Goal: Task Accomplishment & Management: Complete application form

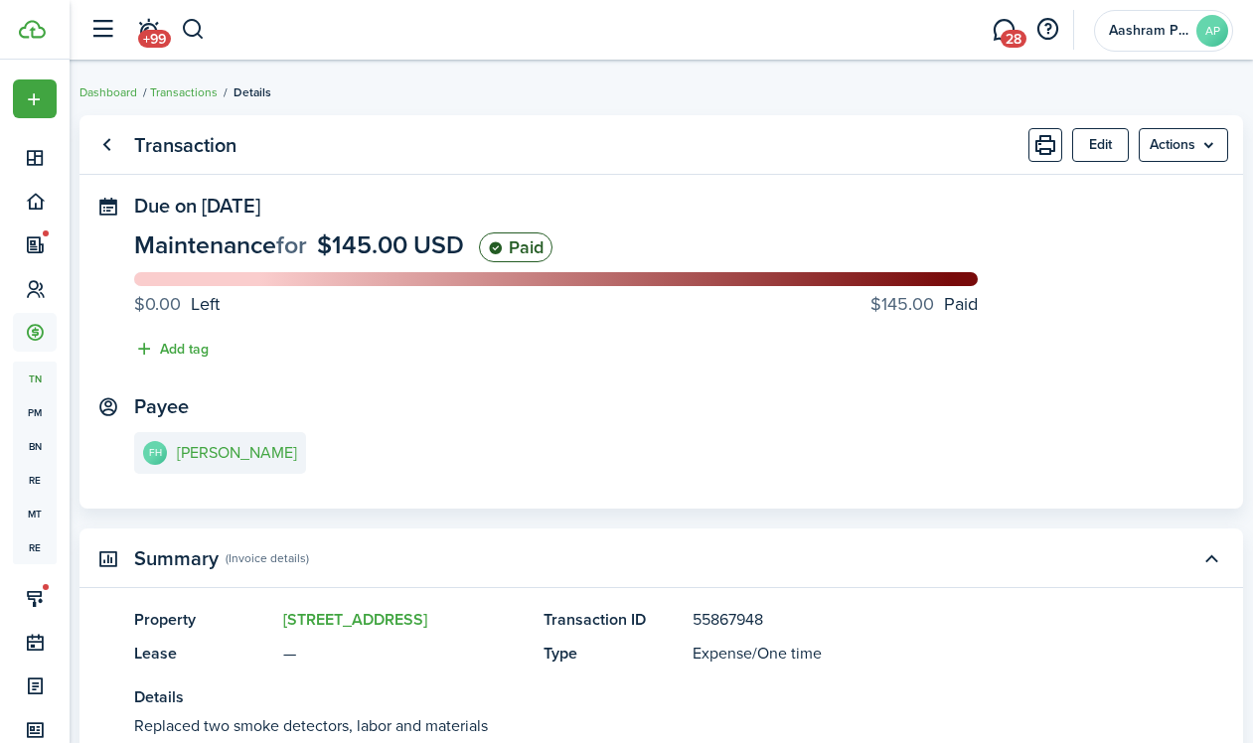
click at [199, 76] on breadcrumb "Dashboard Transactions Details" at bounding box center [660, 83] width 1163 height 46
click at [197, 96] on link "Transactions" at bounding box center [184, 92] width 68 height 18
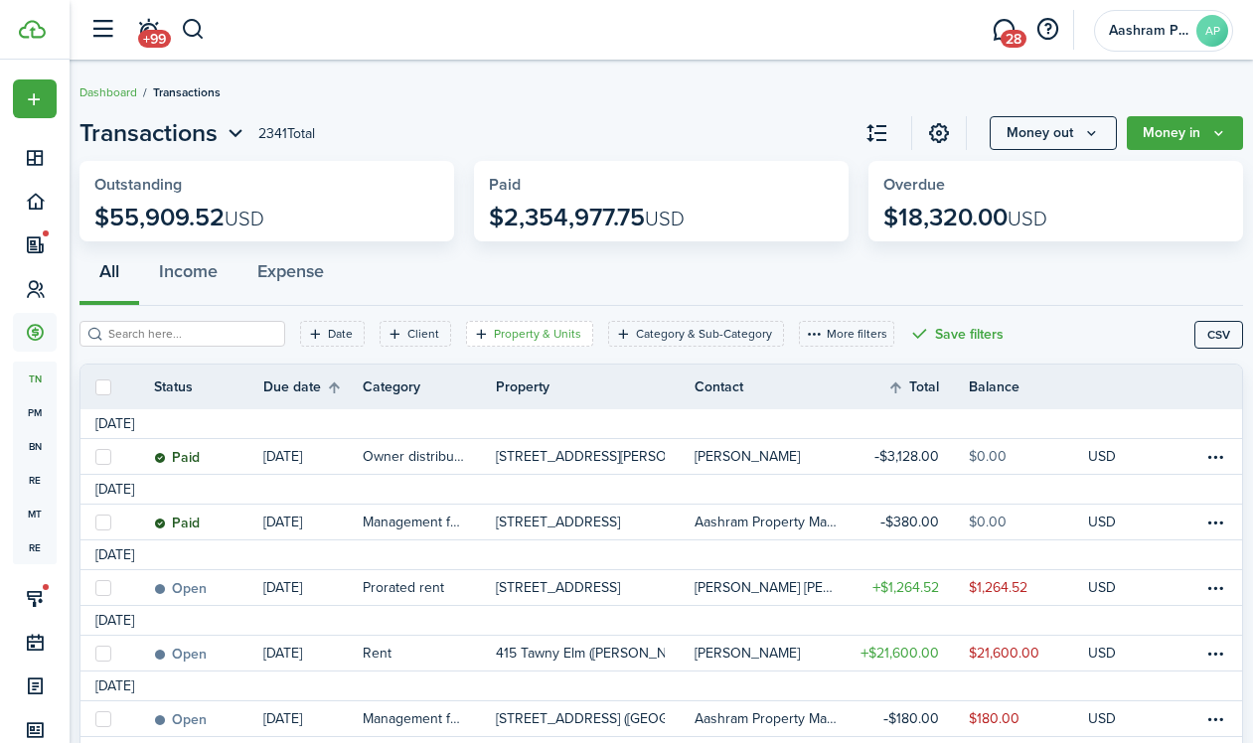
click at [494, 338] on filter-tag-label "Property & Units" at bounding box center [537, 334] width 87 height 18
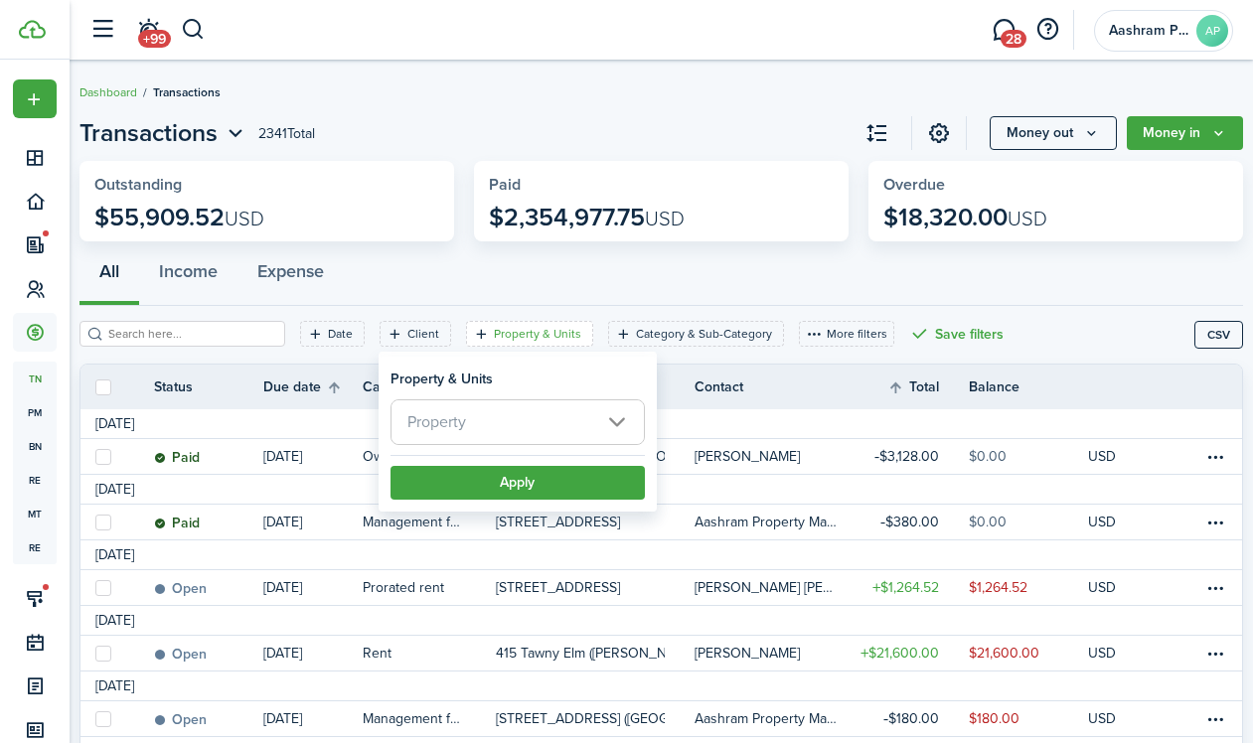
click at [471, 416] on span "Property" at bounding box center [517, 422] width 252 height 44
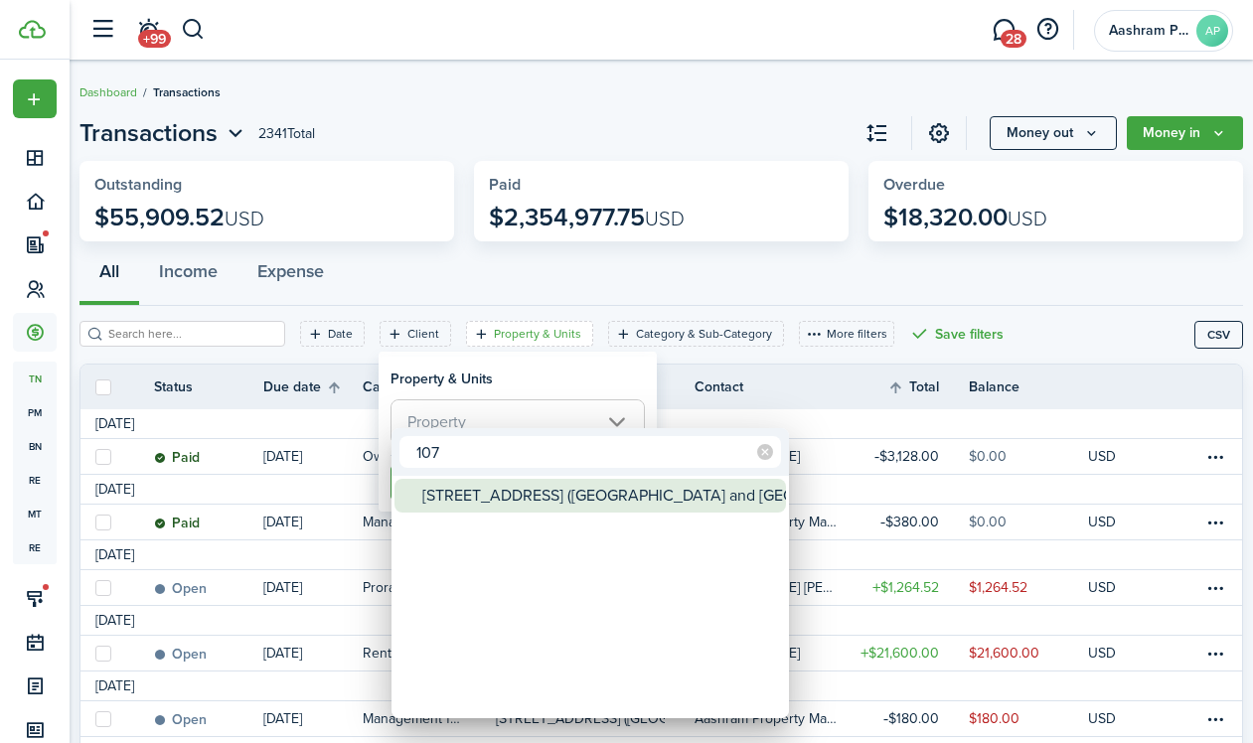
type input "107"
click at [447, 495] on div "[STREET_ADDRESS] ([GEOGRAPHIC_DATA] and [GEOGRAPHIC_DATA])" at bounding box center [598, 496] width 352 height 34
type input "[STREET_ADDRESS] ([GEOGRAPHIC_DATA] and [GEOGRAPHIC_DATA])"
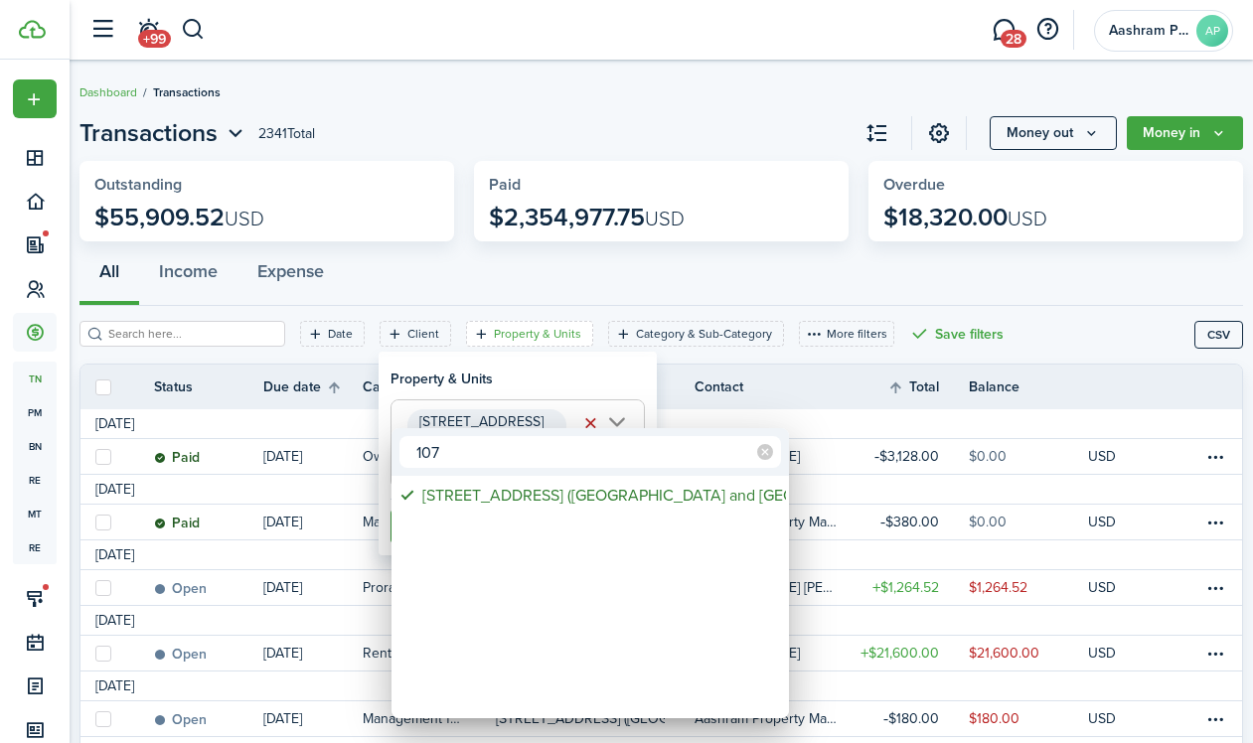
click at [471, 383] on div at bounding box center [626, 371] width 1571 height 1061
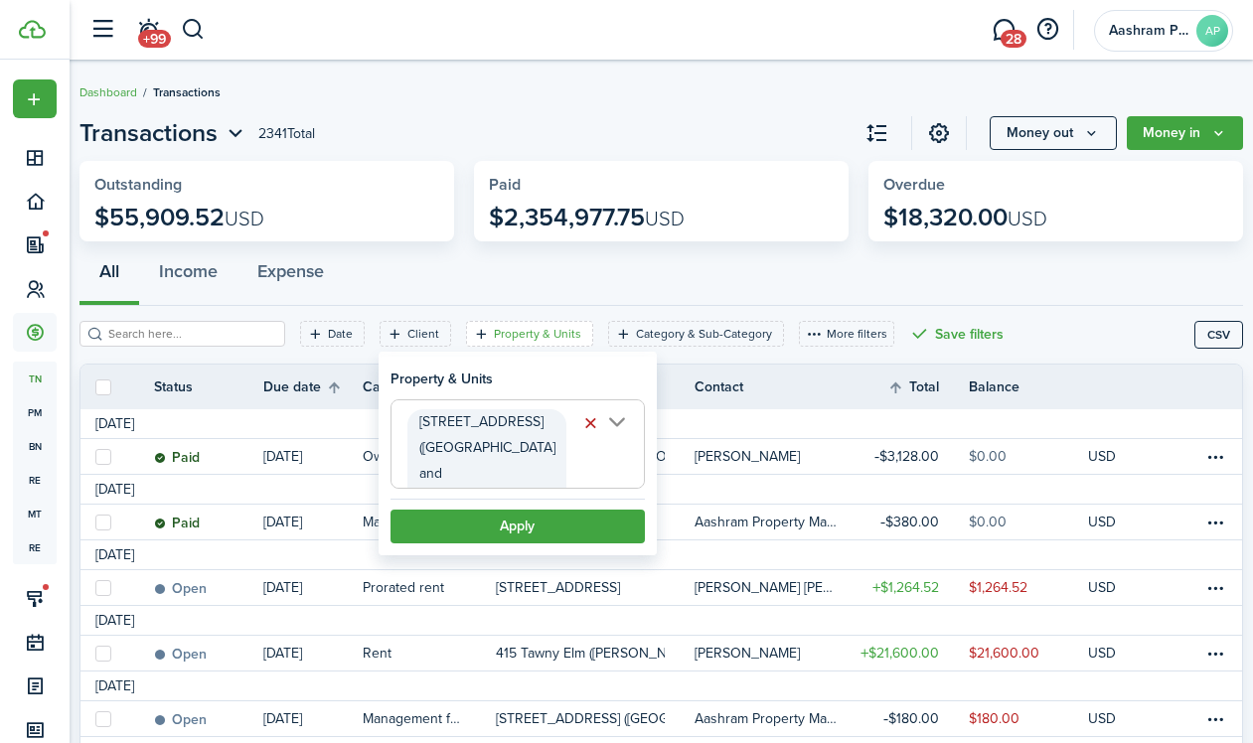
scroll to position [0, 102]
click at [482, 512] on button "Apply" at bounding box center [517, 527] width 254 height 34
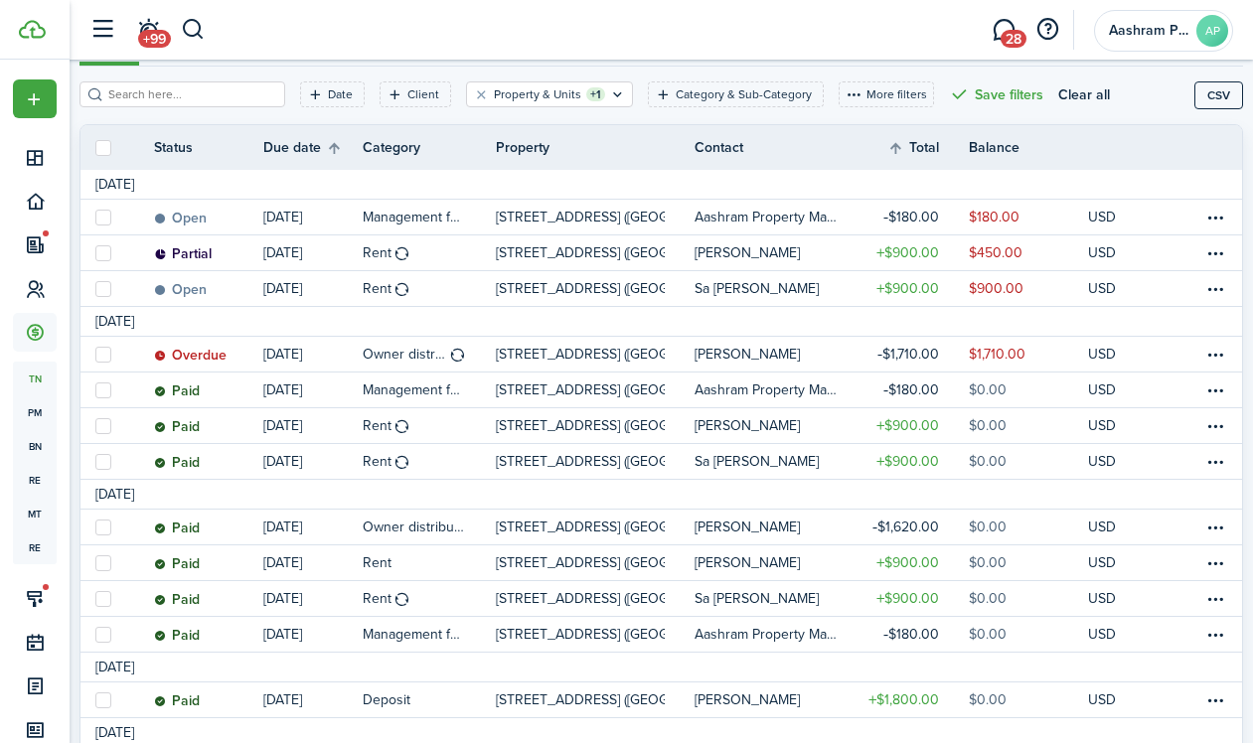
scroll to position [252, 0]
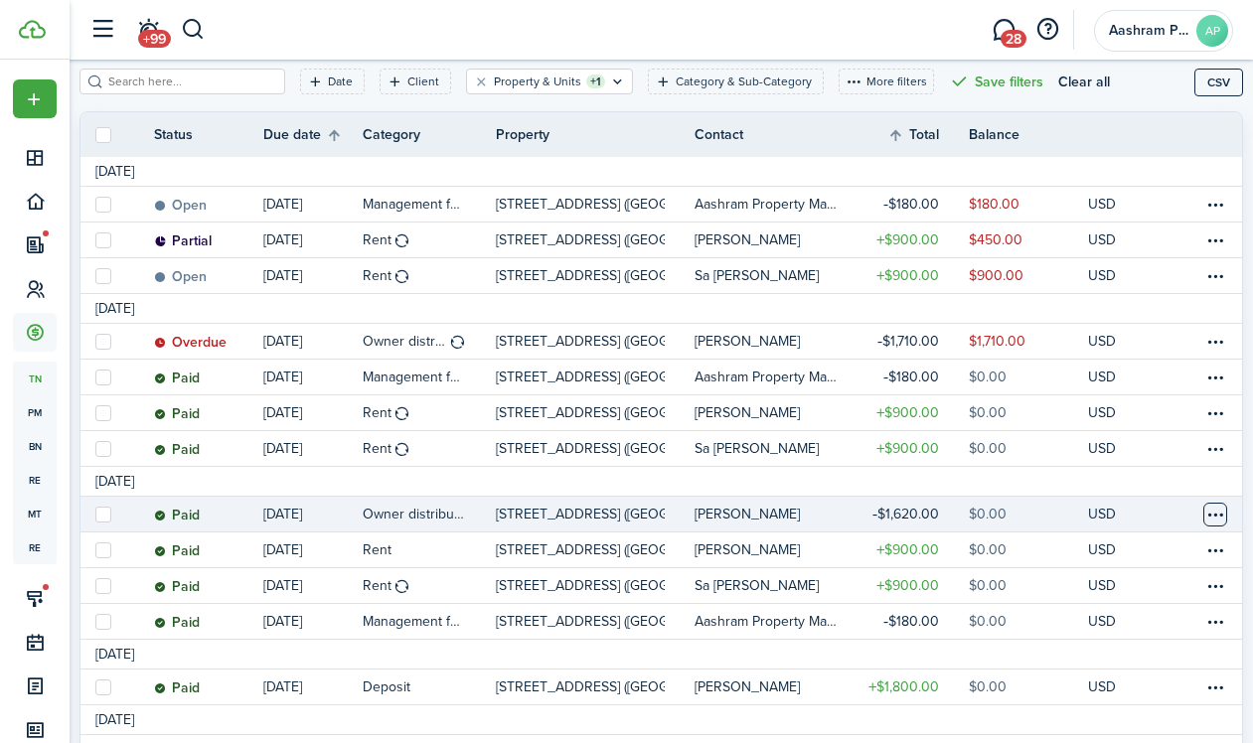
click at [1203, 513] on table-menu-btn-icon at bounding box center [1215, 515] width 24 height 24
click at [1089, 547] on link "Clone" at bounding box center [1125, 548] width 174 height 34
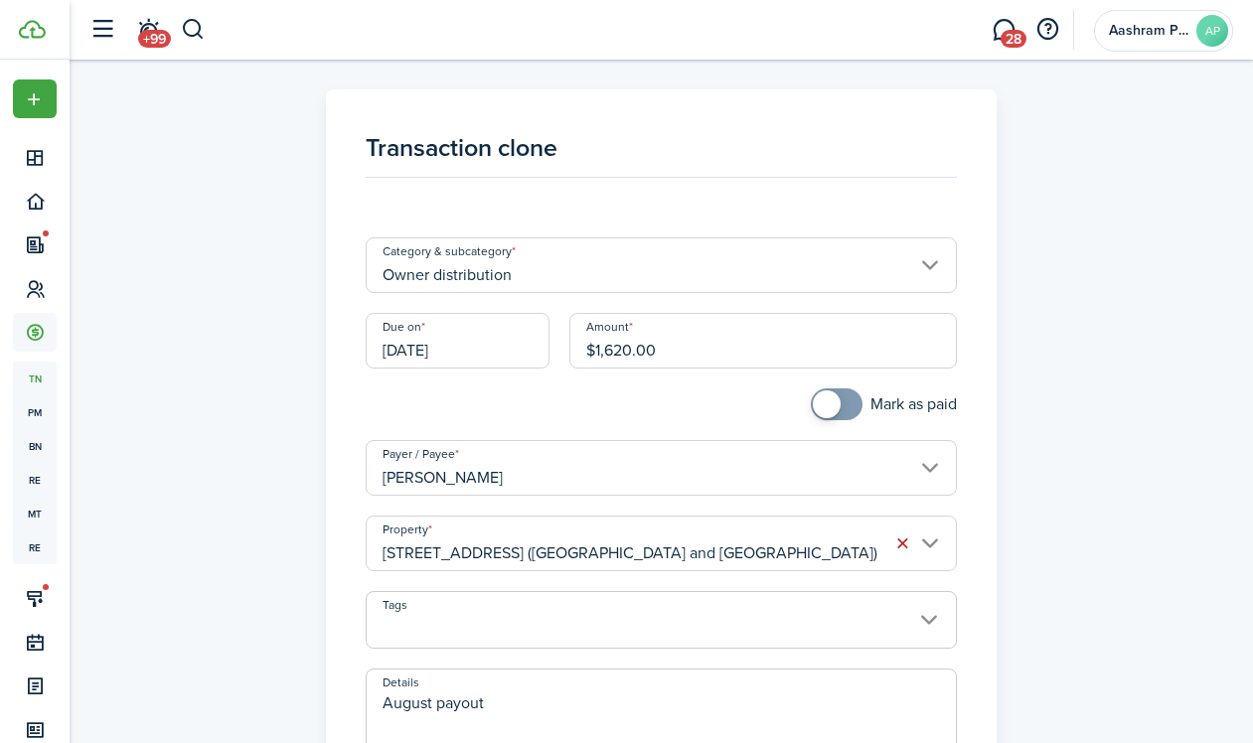
click at [502, 351] on input "[DATE]" at bounding box center [458, 341] width 184 height 56
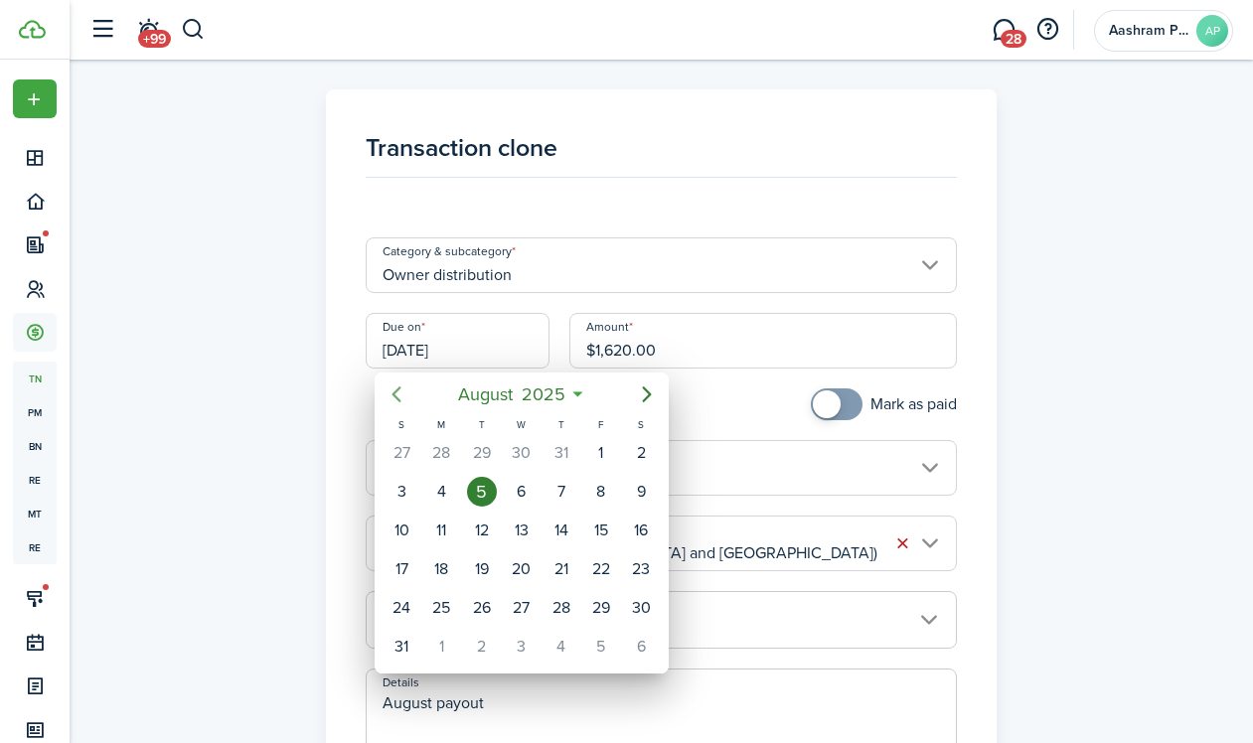
click at [402, 392] on icon "Previous page" at bounding box center [397, 395] width 24 height 24
click at [639, 398] on icon "Next page" at bounding box center [647, 395] width 24 height 24
click at [591, 528] on div "19" at bounding box center [601, 531] width 30 height 30
type input "[DATE]"
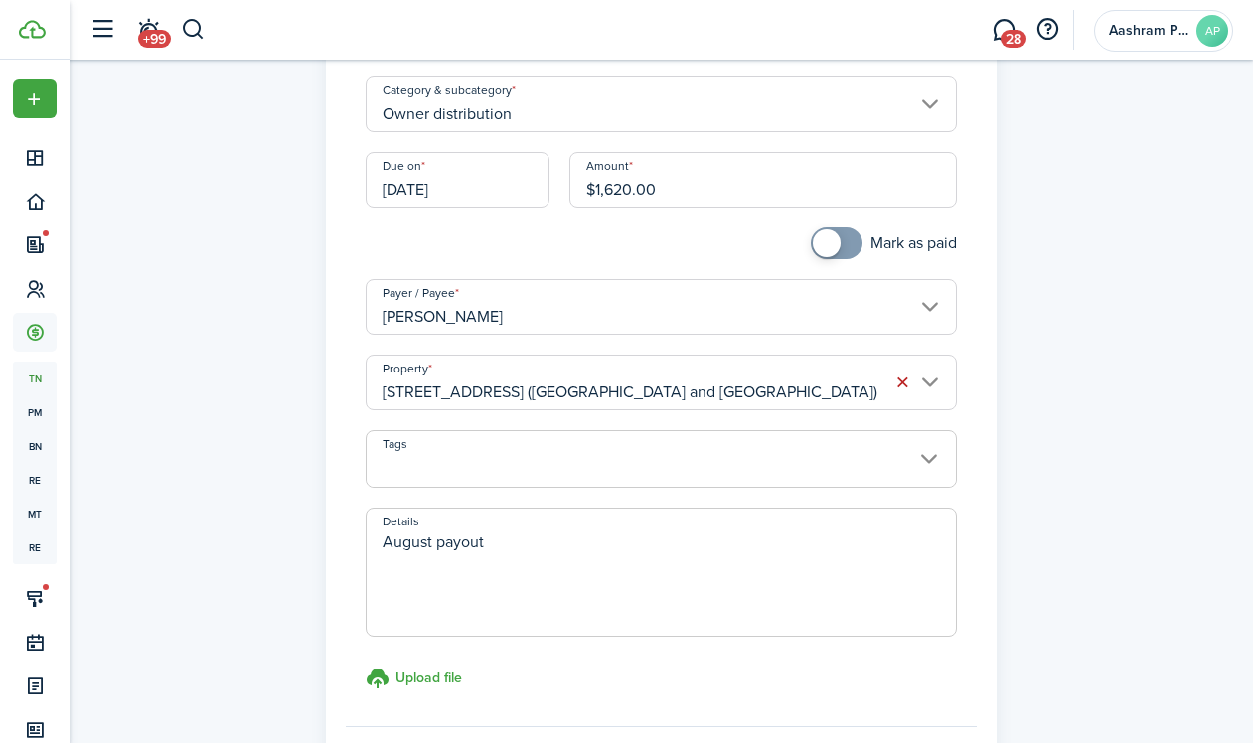
scroll to position [237, 0]
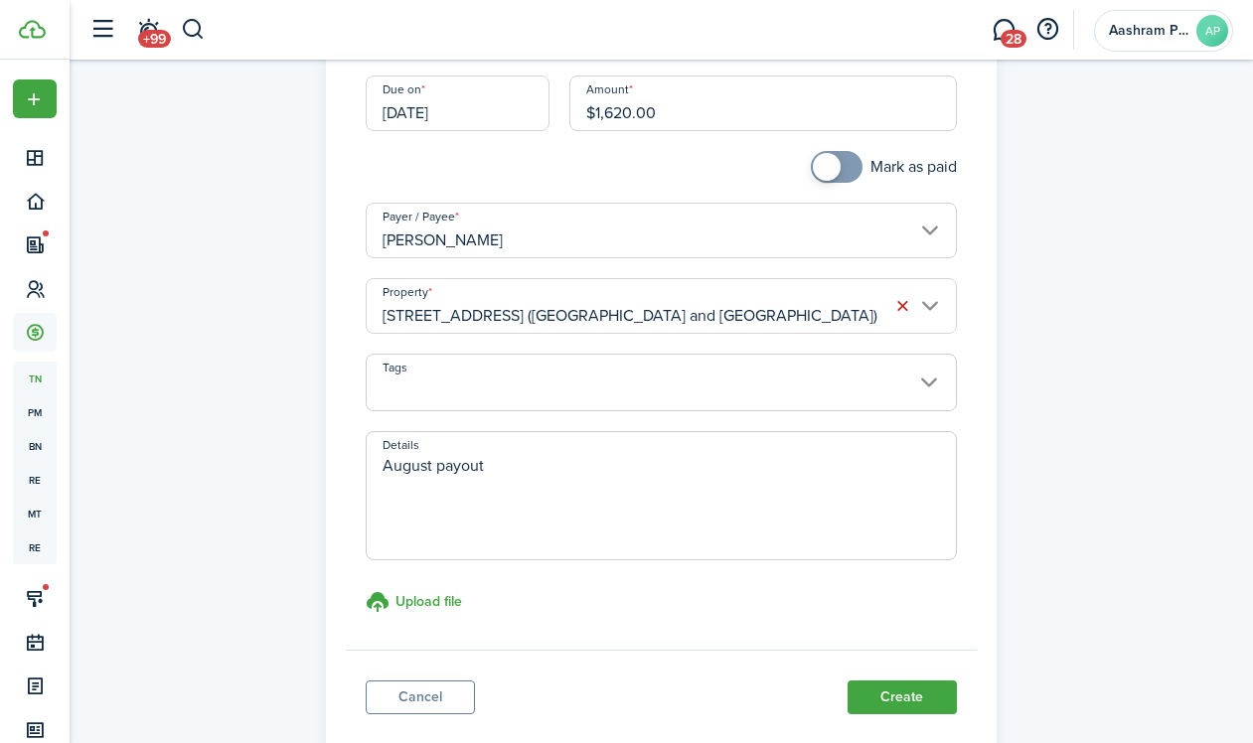
click at [411, 466] on textarea "August payout" at bounding box center [661, 501] width 589 height 95
type textarea "Sept payout"
click at [878, 696] on button "Create" at bounding box center [902, 698] width 109 height 34
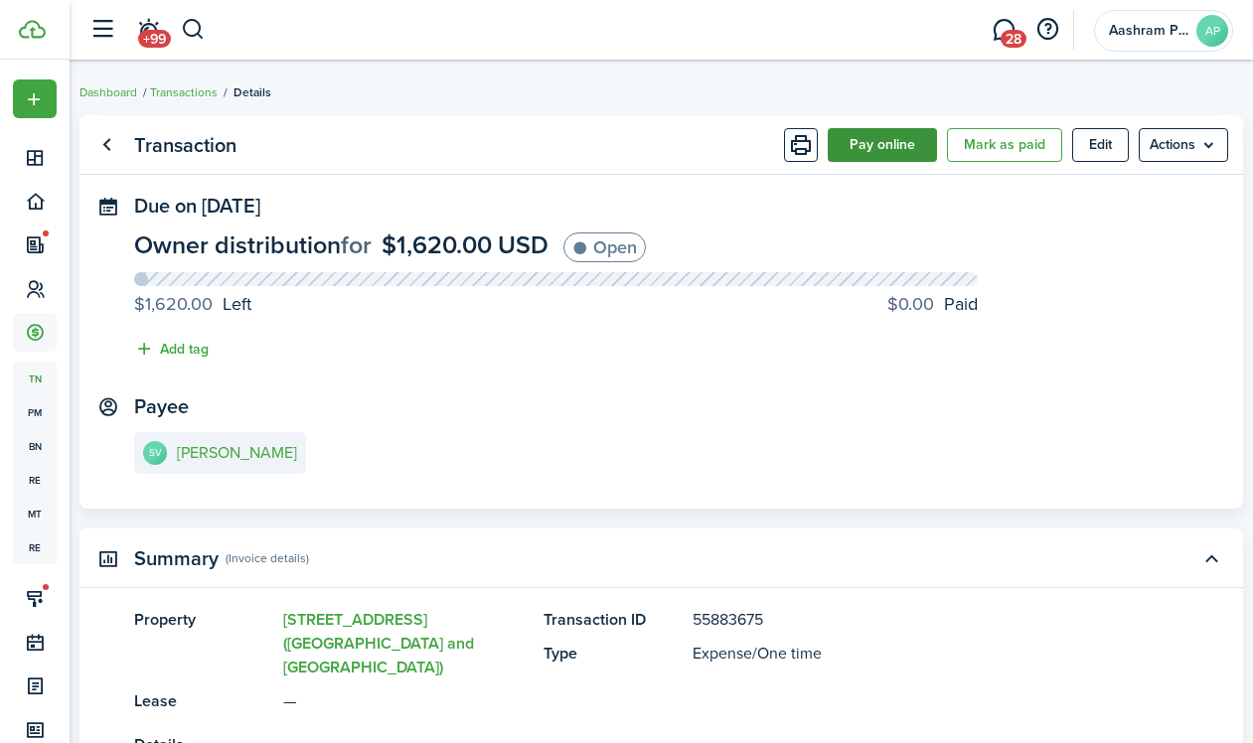
click at [873, 150] on button "Pay online" at bounding box center [882, 145] width 109 height 34
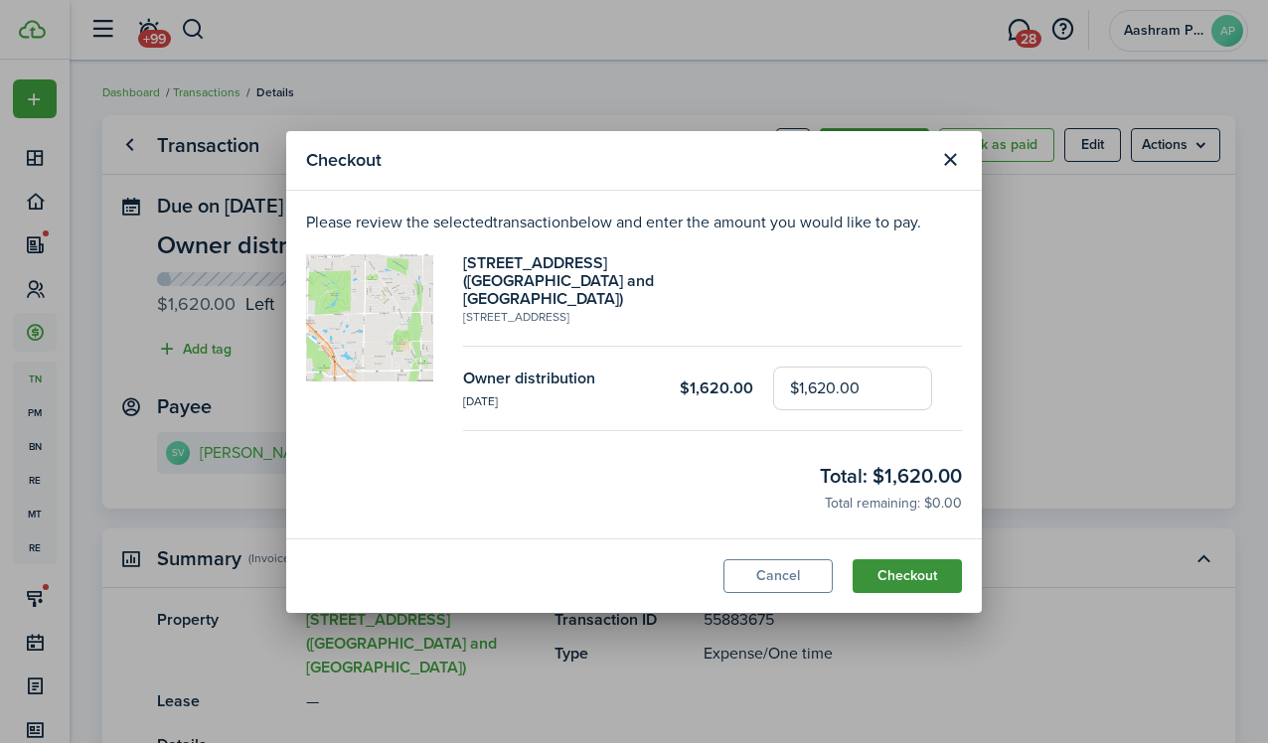
click at [908, 561] on button "Checkout" at bounding box center [907, 576] width 109 height 34
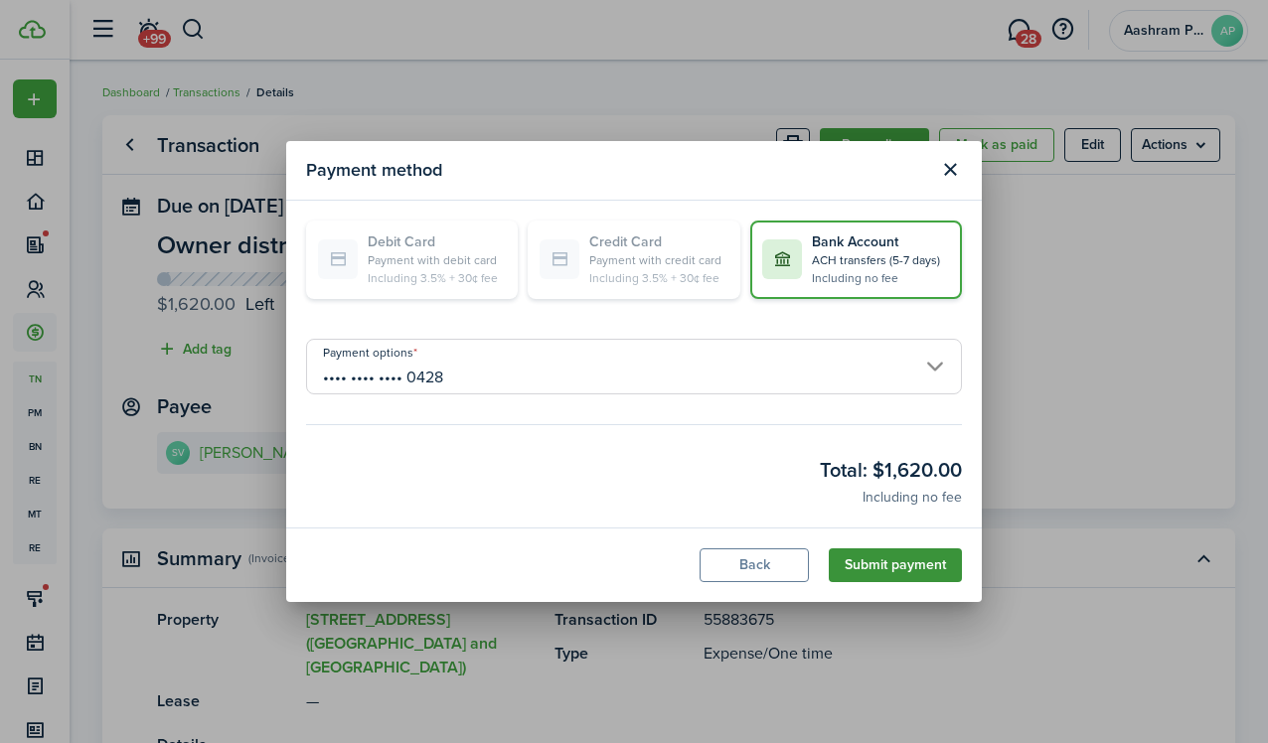
click at [868, 560] on button "Submit payment" at bounding box center [895, 565] width 133 height 34
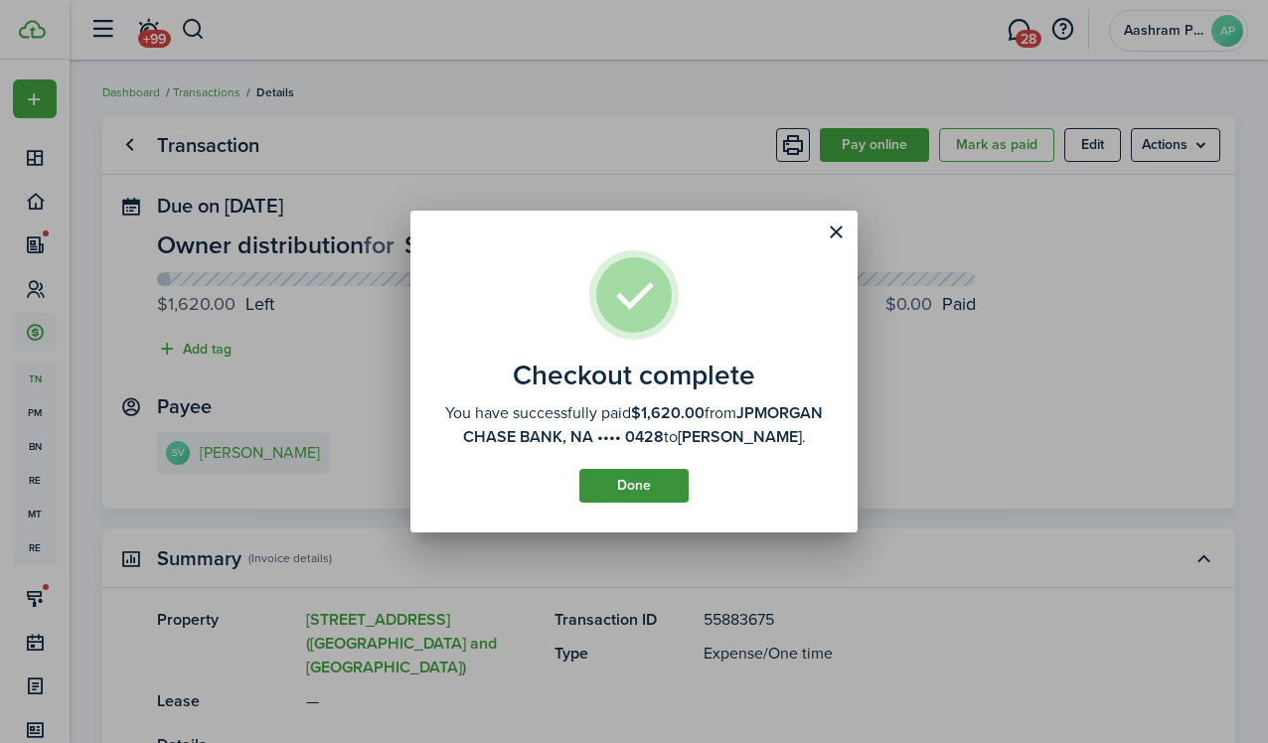
click at [613, 493] on button "Done" at bounding box center [633, 486] width 109 height 34
